Goal: Check status

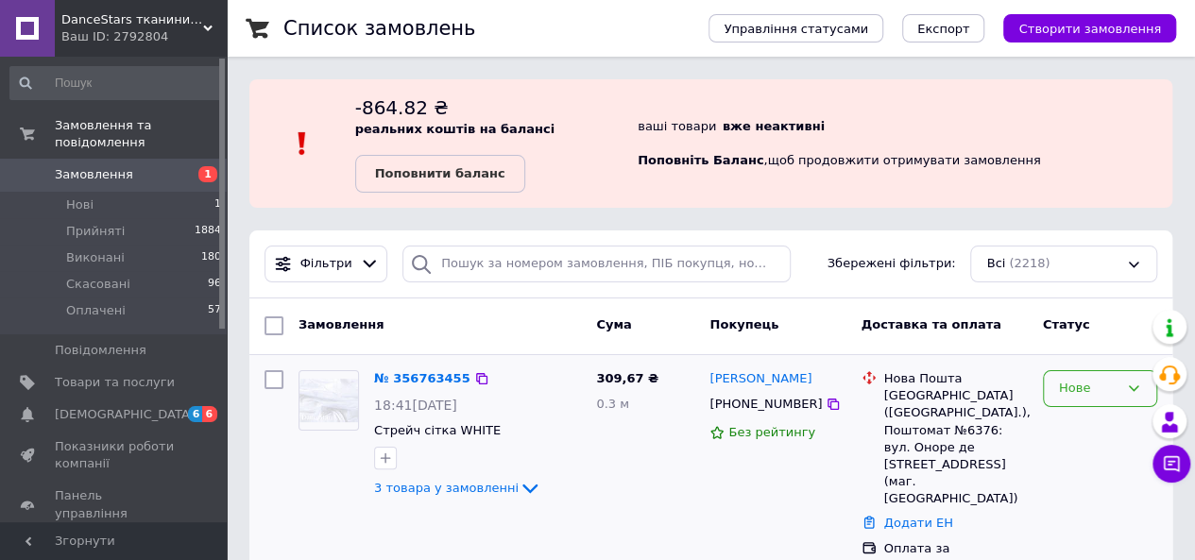
click at [1140, 381] on icon at bounding box center [1133, 388] width 15 height 15
click at [1075, 422] on li "Прийнято" at bounding box center [1100, 428] width 112 height 35
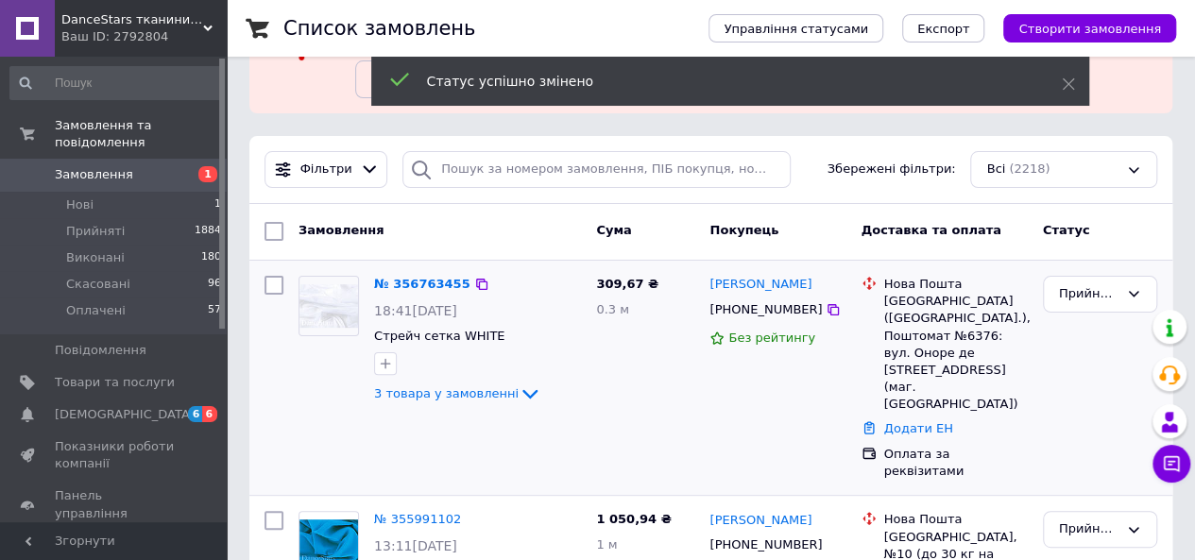
scroll to position [189, 0]
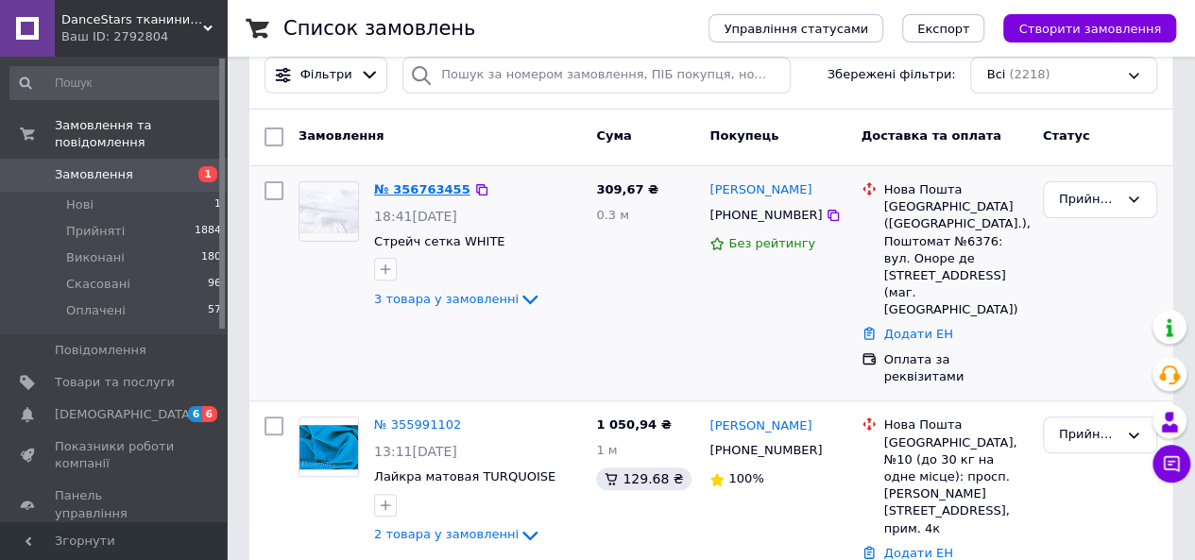
click at [399, 189] on link "№ 356763455" at bounding box center [422, 189] width 96 height 14
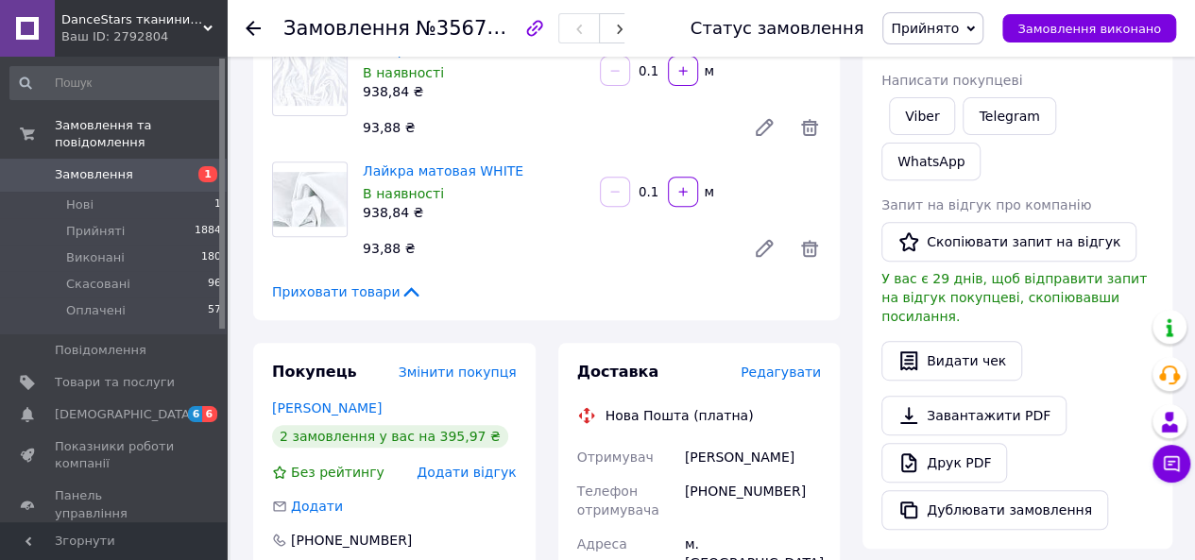
scroll to position [189, 0]
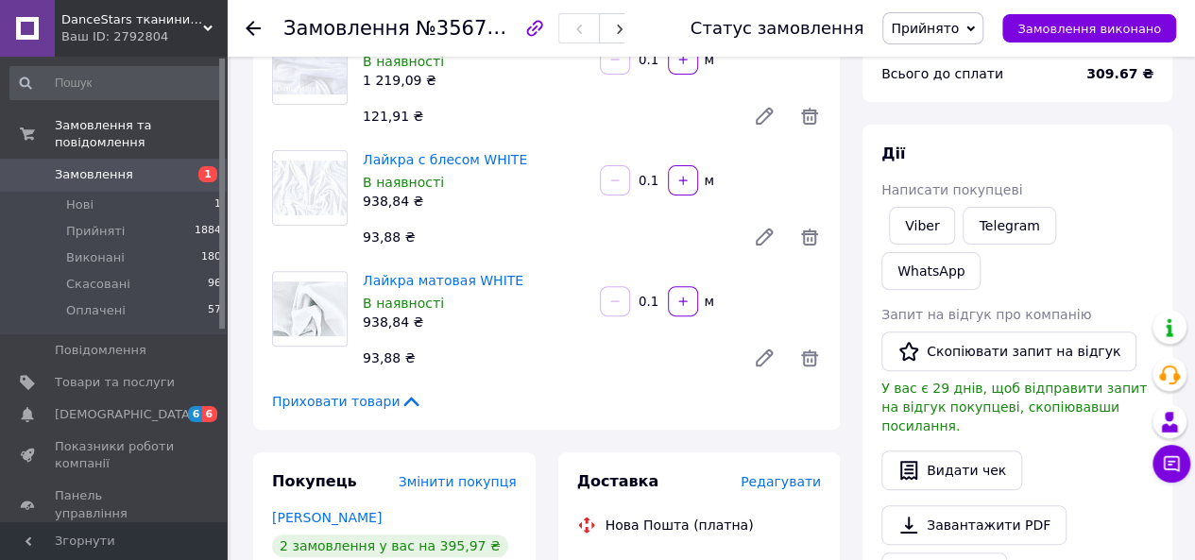
click at [91, 166] on span "Замовлення" at bounding box center [94, 174] width 78 height 17
